Goal: Navigation & Orientation: Find specific page/section

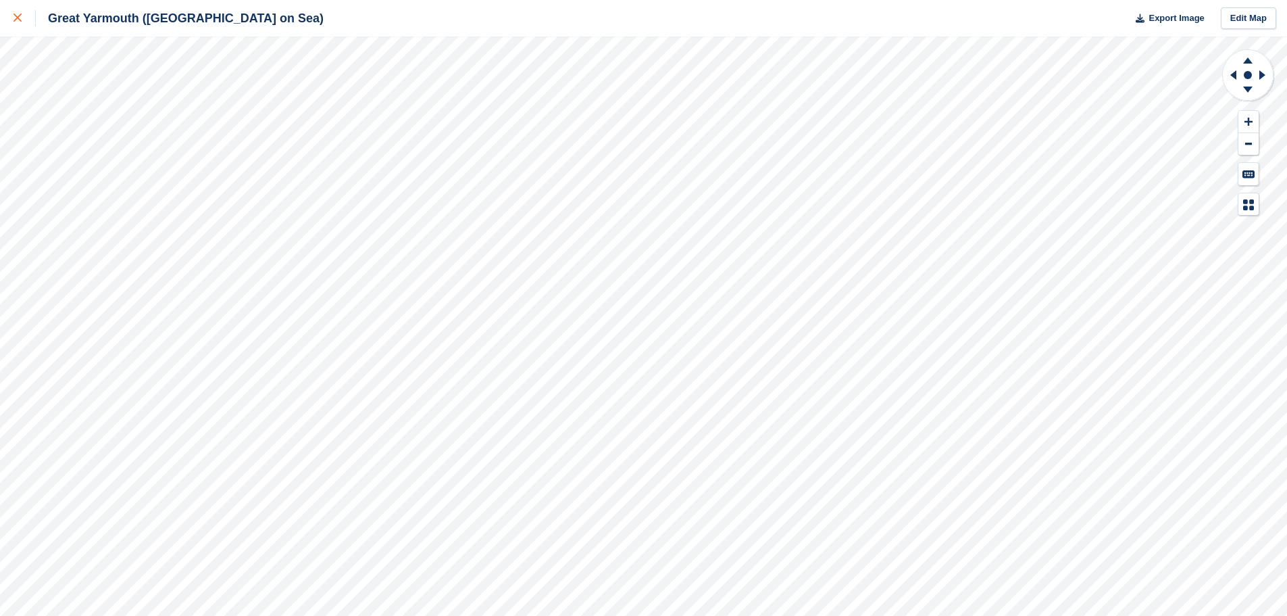
click at [16, 11] on div at bounding box center [25, 18] width 22 height 16
